Goal: Information Seeking & Learning: Find specific fact

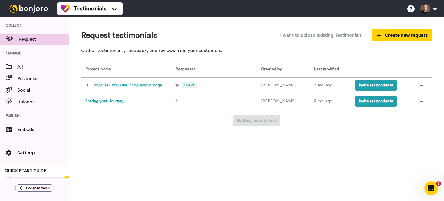
click at [116, 88] on button "If I Could Tell You One Thing About Yoga" at bounding box center [123, 85] width 77 height 6
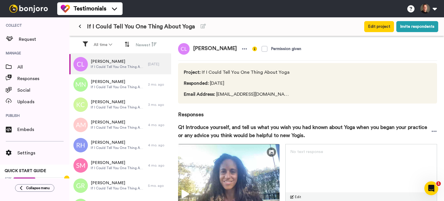
drag, startPoint x: 231, startPoint y: 49, endPoint x: 192, endPoint y: 51, distance: 39.1
click at [192, 51] on span "[PERSON_NAME]" at bounding box center [215, 49] width 51 height 12
copy span "[PERSON_NAME]"
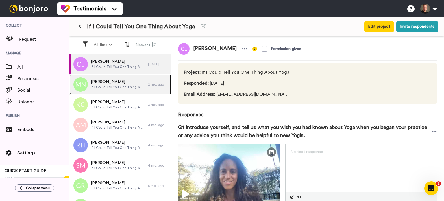
click at [109, 83] on span "[PERSON_NAME]" at bounding box center [118, 82] width 54 height 6
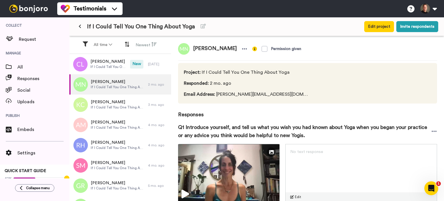
drag, startPoint x: 248, startPoint y: 49, endPoint x: 193, endPoint y: 53, distance: 55.1
click at [193, 53] on span "[PERSON_NAME]" at bounding box center [215, 49] width 51 height 12
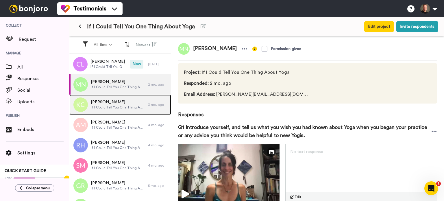
click at [119, 104] on span "[PERSON_NAME]" at bounding box center [118, 102] width 54 height 6
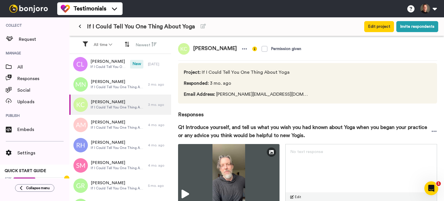
drag, startPoint x: 228, startPoint y: 48, endPoint x: 194, endPoint y: 51, distance: 34.5
click at [194, 51] on span "[PERSON_NAME]" at bounding box center [215, 49] width 51 height 12
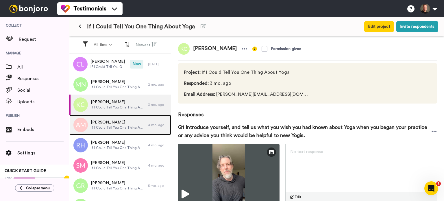
click at [107, 122] on span "[PERSON_NAME]" at bounding box center [118, 122] width 54 height 6
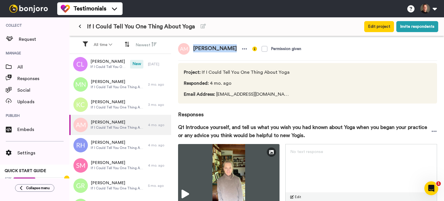
drag, startPoint x: 231, startPoint y: 49, endPoint x: 192, endPoint y: 51, distance: 38.2
click at [192, 51] on span "[PERSON_NAME]" at bounding box center [215, 49] width 51 height 12
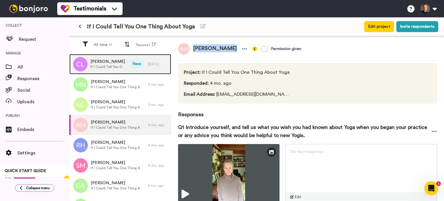
click at [103, 63] on span "[PERSON_NAME]" at bounding box center [108, 62] width 37 height 6
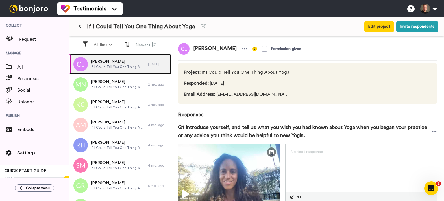
scroll to position [13, 0]
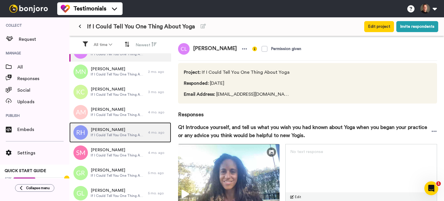
click at [112, 127] on span "[PERSON_NAME]" at bounding box center [118, 130] width 54 height 6
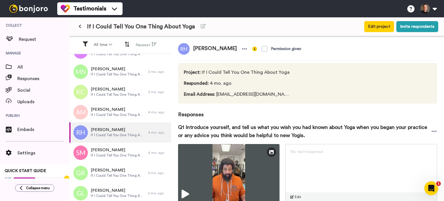
drag, startPoint x: 231, startPoint y: 46, endPoint x: 193, endPoint y: 47, distance: 37.9
click at [193, 47] on span "[PERSON_NAME]" at bounding box center [215, 49] width 51 height 12
copy span "[PERSON_NAME]"
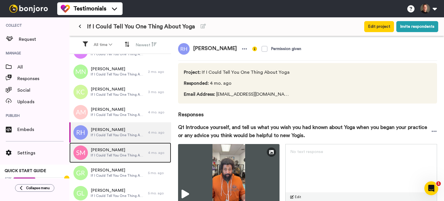
click at [119, 151] on span "[PERSON_NAME]" at bounding box center [118, 150] width 54 height 6
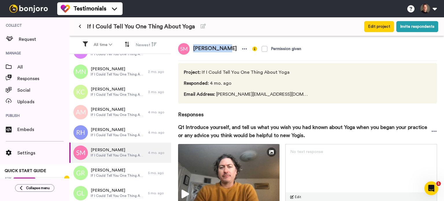
drag, startPoint x: 222, startPoint y: 48, endPoint x: 192, endPoint y: 47, distance: 29.5
click at [192, 47] on span "[PERSON_NAME]" at bounding box center [215, 49] width 51 height 12
copy span "[PERSON_NAME]"
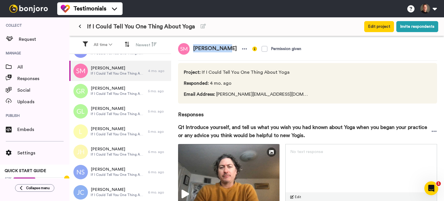
scroll to position [95, 0]
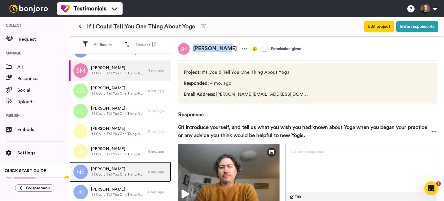
click at [116, 166] on span "[PERSON_NAME]" at bounding box center [118, 169] width 54 height 6
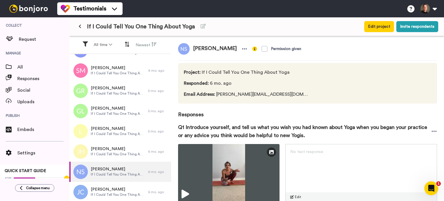
drag, startPoint x: 238, startPoint y: 46, endPoint x: 192, endPoint y: 51, distance: 47.0
click at [192, 51] on span "[PERSON_NAME]" at bounding box center [215, 49] width 51 height 12
copy span "[PERSON_NAME]"
